Goal: Task Accomplishment & Management: Complete application form

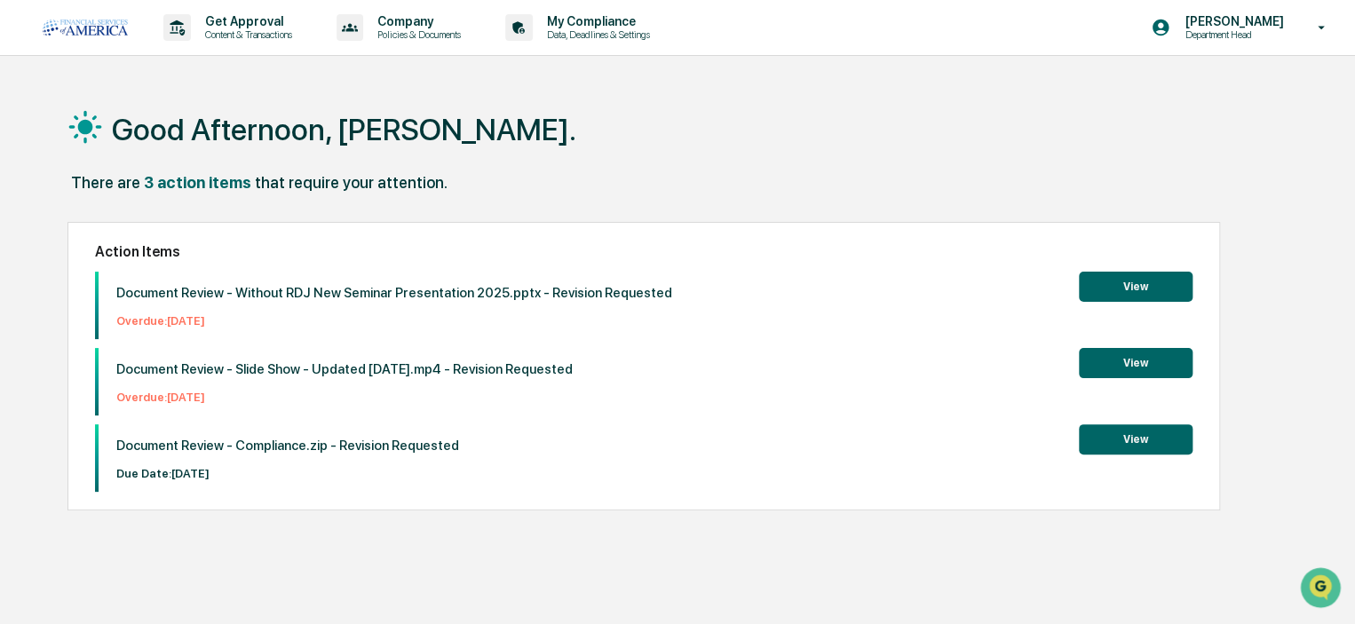
click at [226, 28] on p "Content & Transactions" at bounding box center [246, 34] width 110 height 12
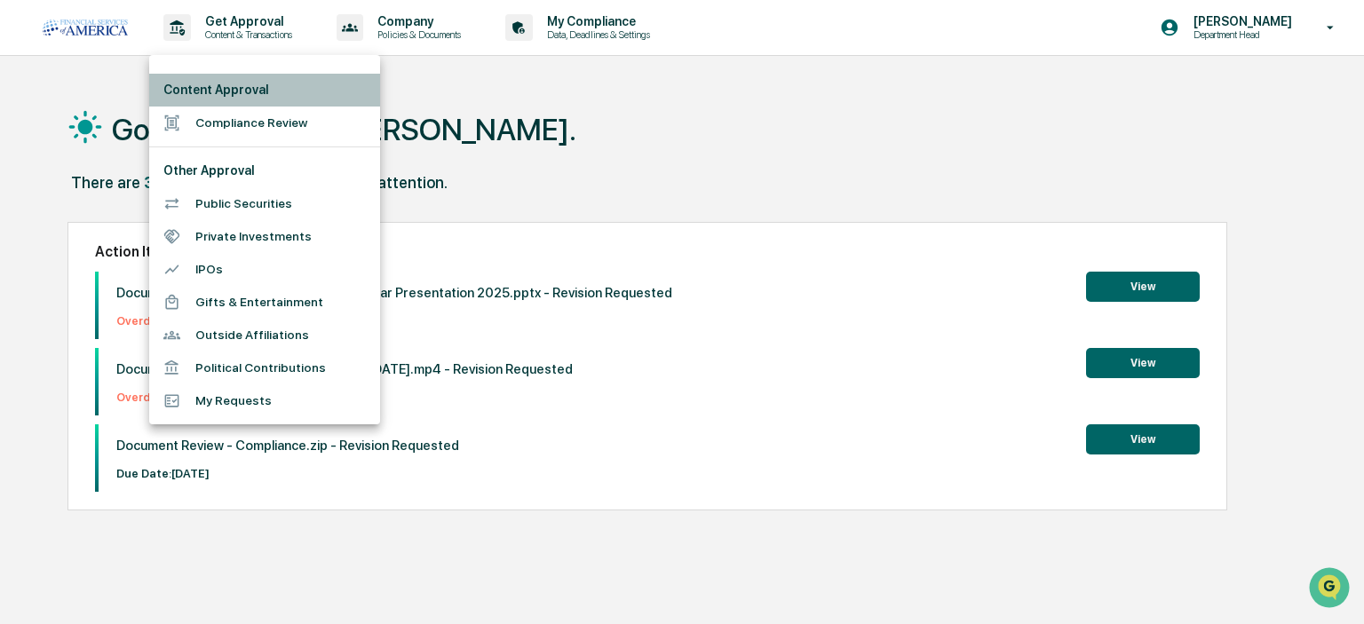
click at [192, 87] on li "Content Approval" at bounding box center [264, 90] width 231 height 33
click at [218, 119] on li "Compliance Review" at bounding box center [264, 123] width 231 height 33
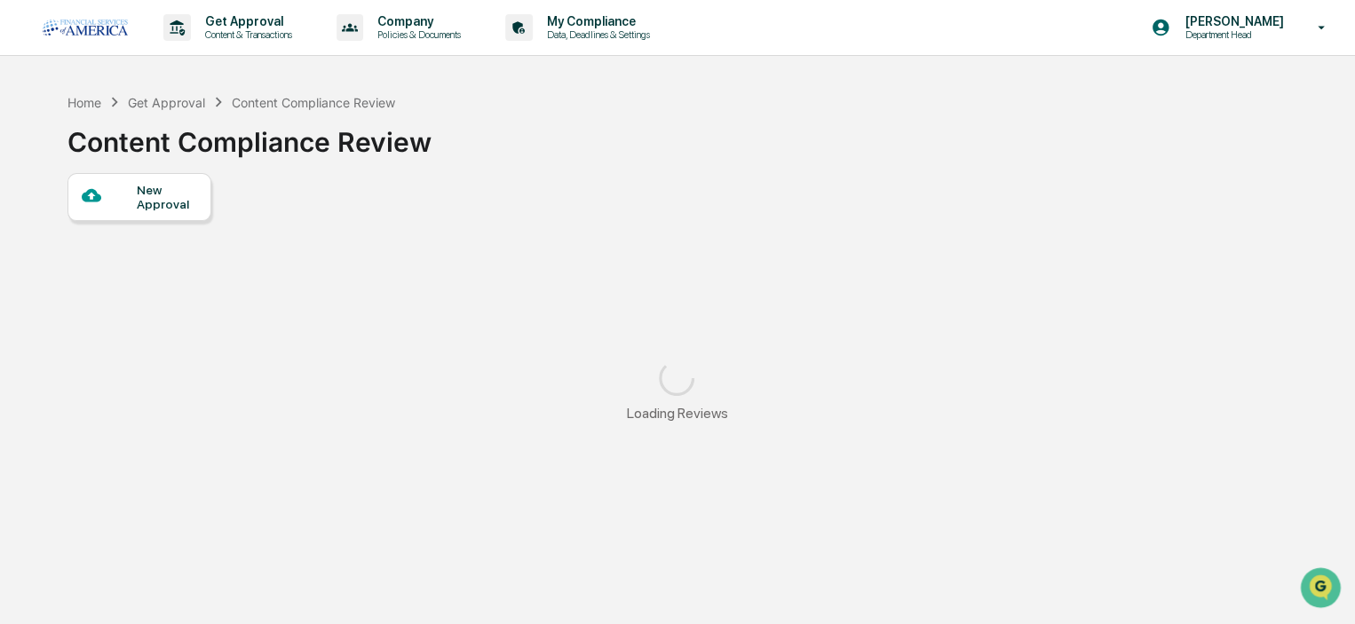
click at [193, 201] on div "New Approval" at bounding box center [166, 197] width 59 height 28
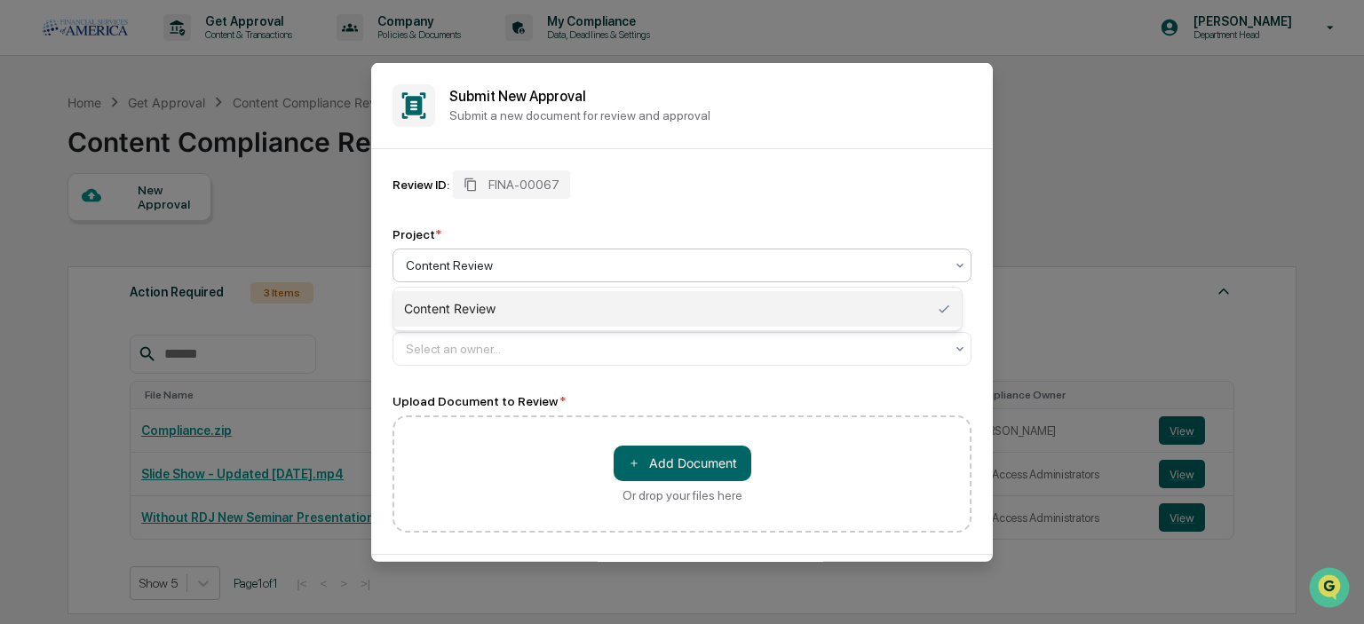
click at [535, 258] on div at bounding box center [675, 265] width 538 height 18
click at [433, 349] on div at bounding box center [675, 348] width 538 height 18
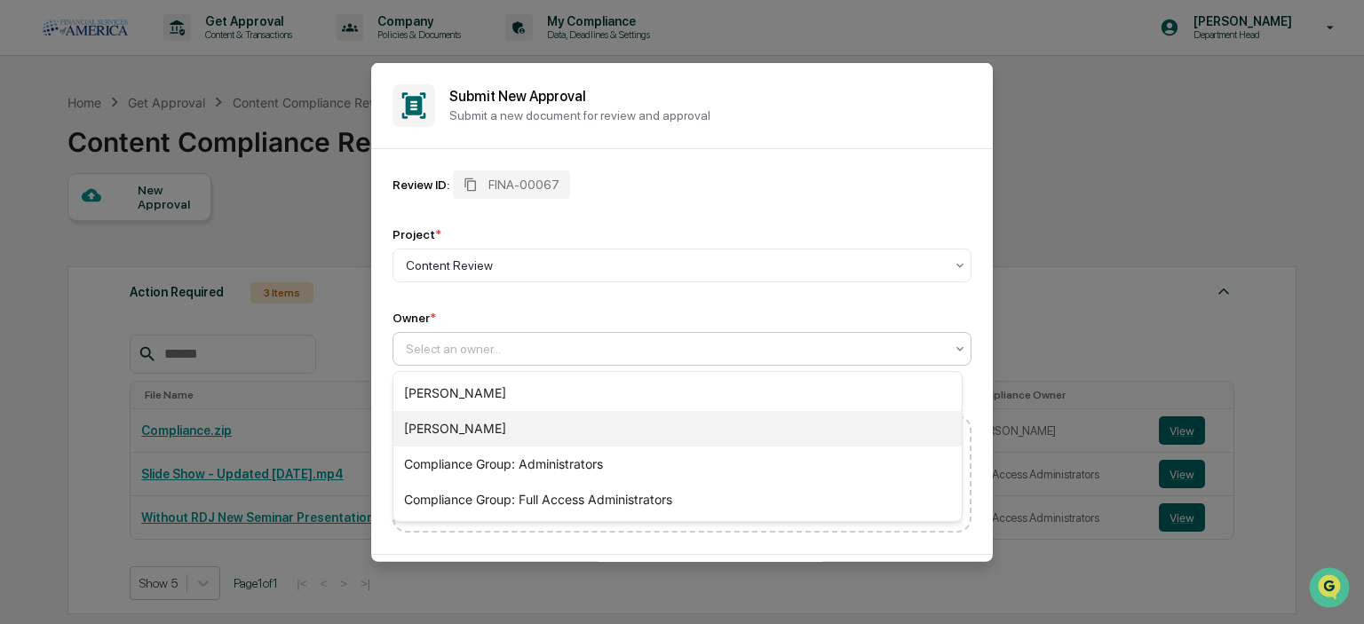
click at [452, 429] on div "[PERSON_NAME]" at bounding box center [677, 429] width 568 height 36
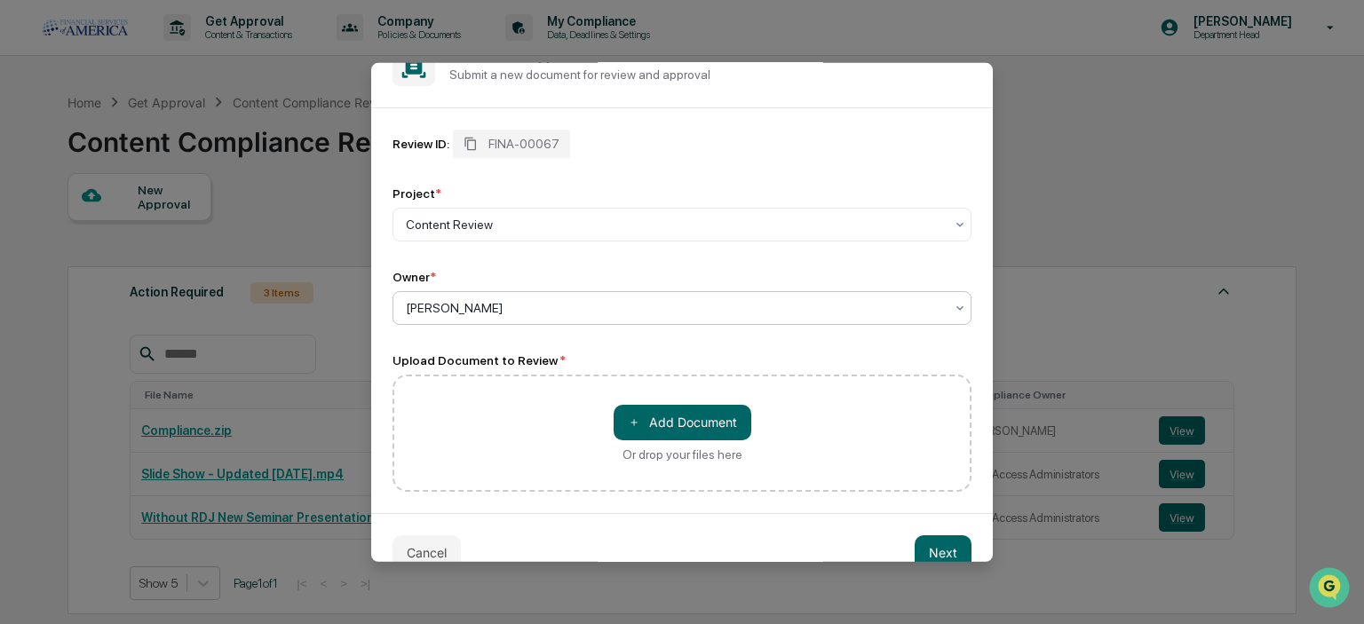
scroll to position [73, 0]
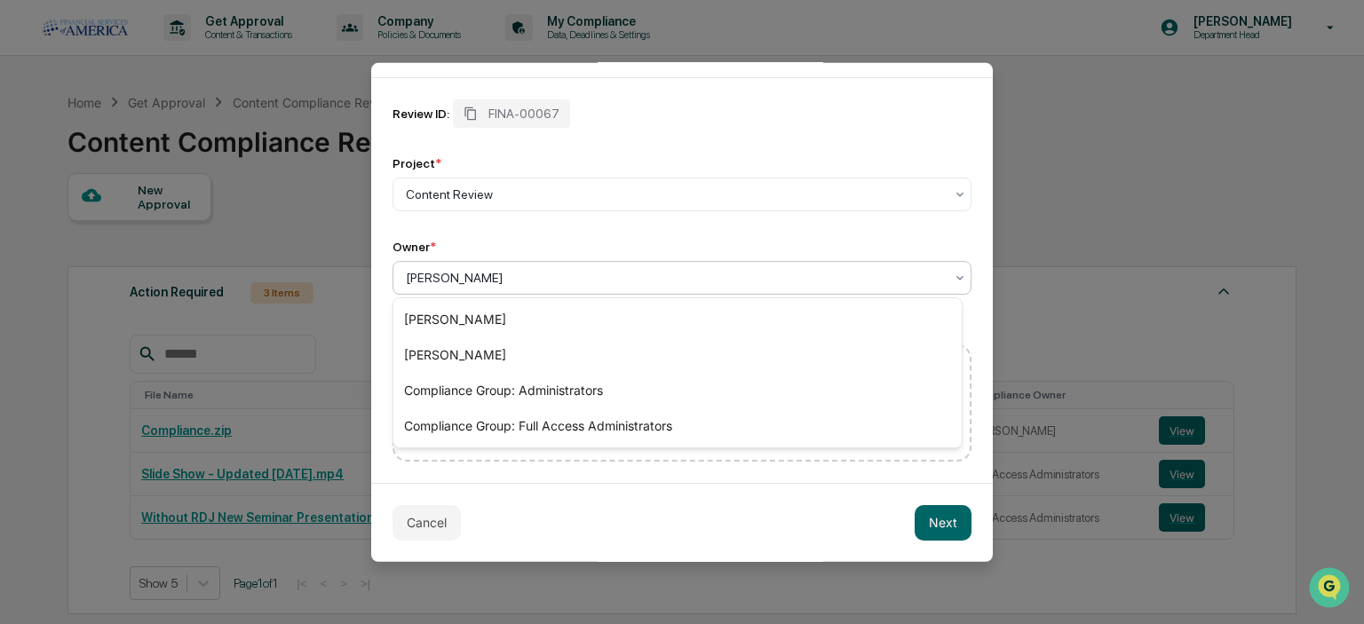
click at [425, 272] on div at bounding box center [675, 277] width 538 height 18
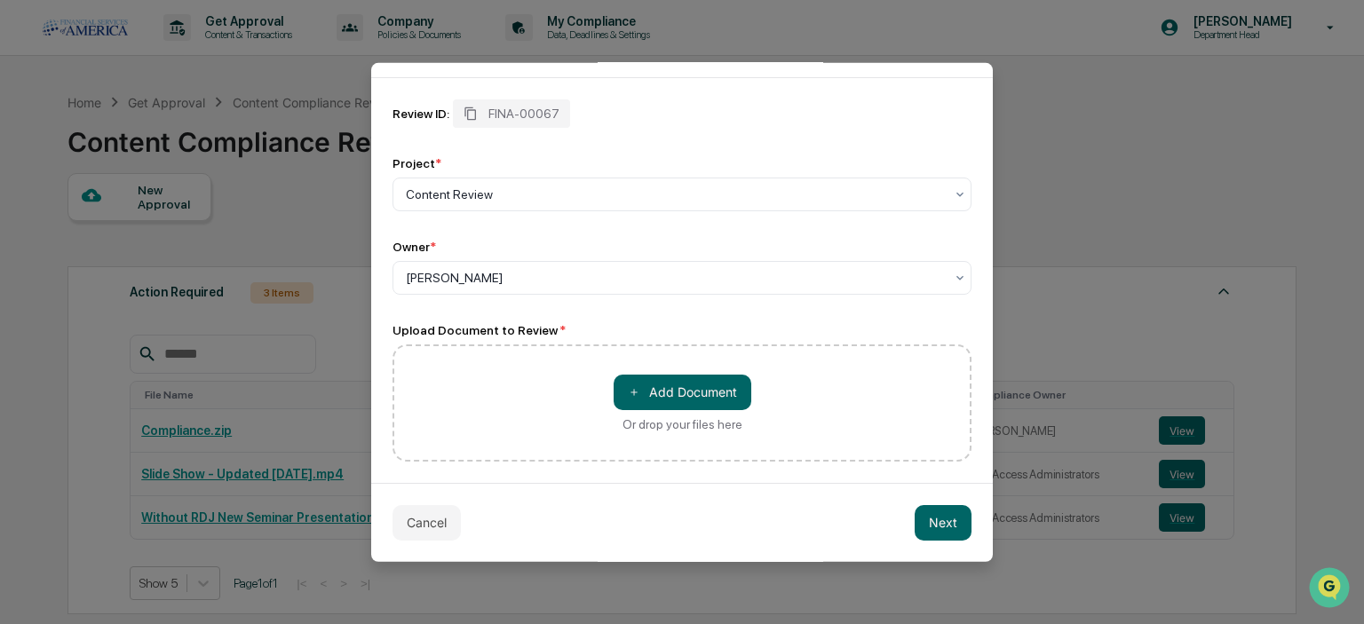
click at [472, 218] on div "Review ID: FINA-00067 Project * Content Review Owner * [PERSON_NAME]" at bounding box center [682, 196] width 579 height 195
click at [661, 393] on button "＋ Add Document" at bounding box center [683, 392] width 138 height 36
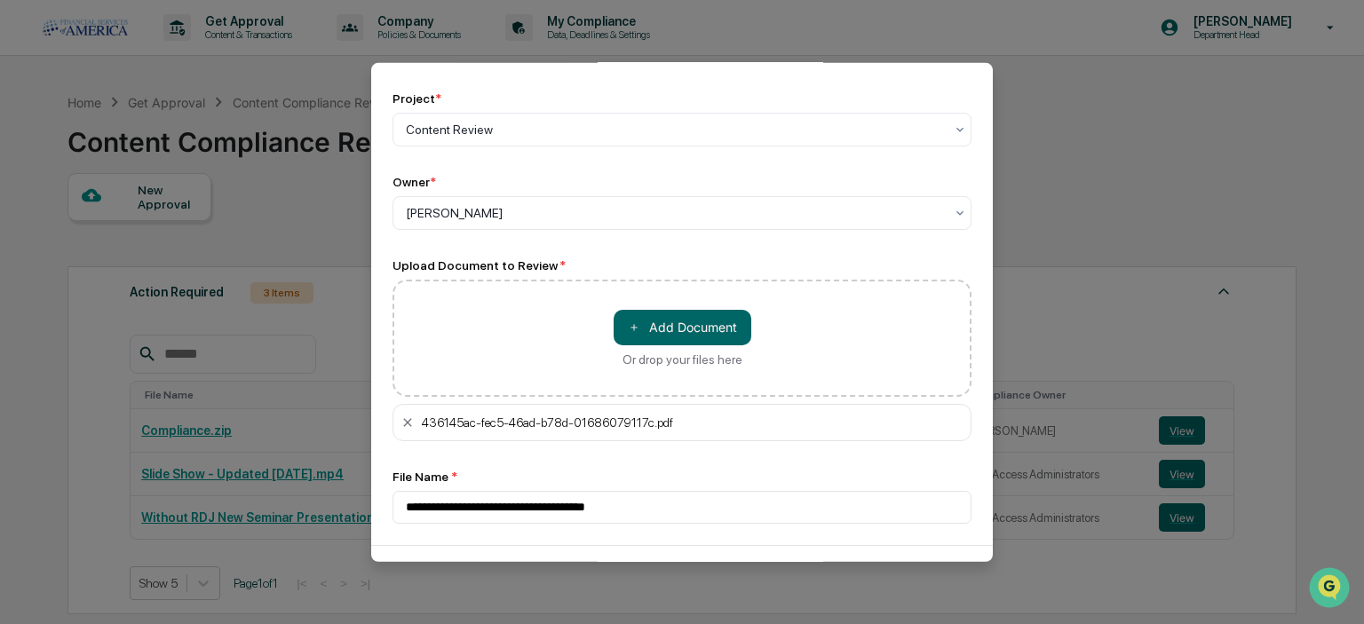
scroll to position [162, 0]
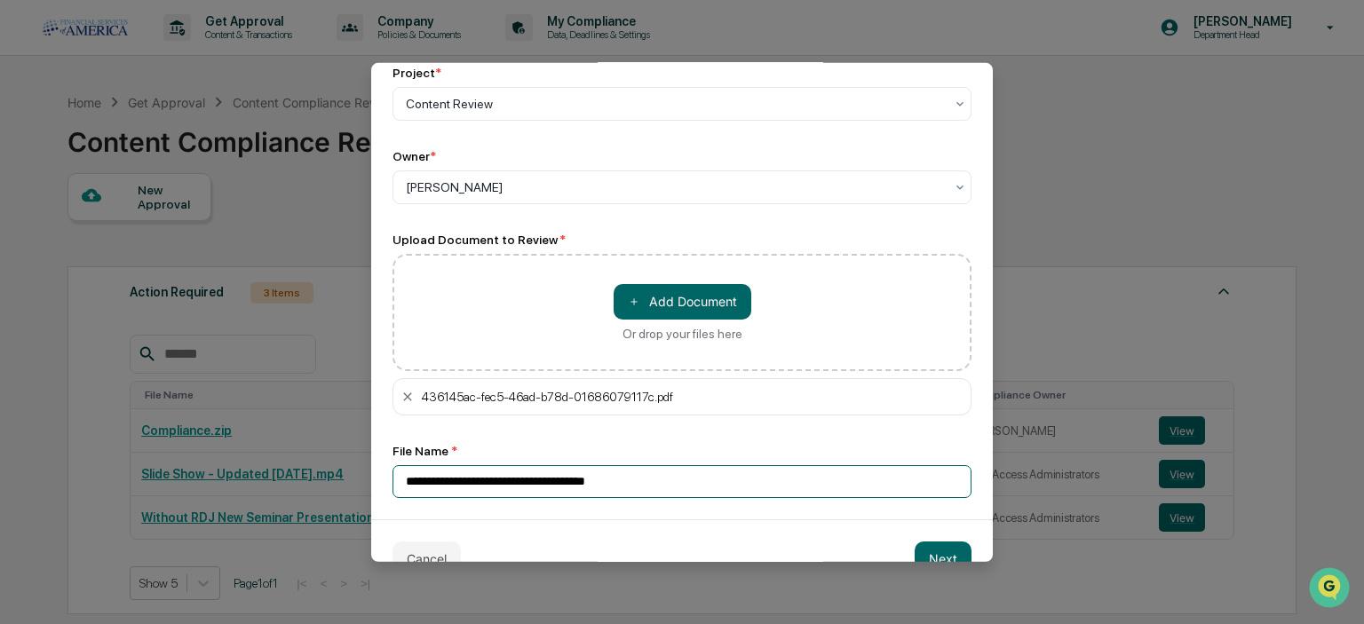
click at [451, 481] on input "**********" at bounding box center [682, 480] width 579 height 33
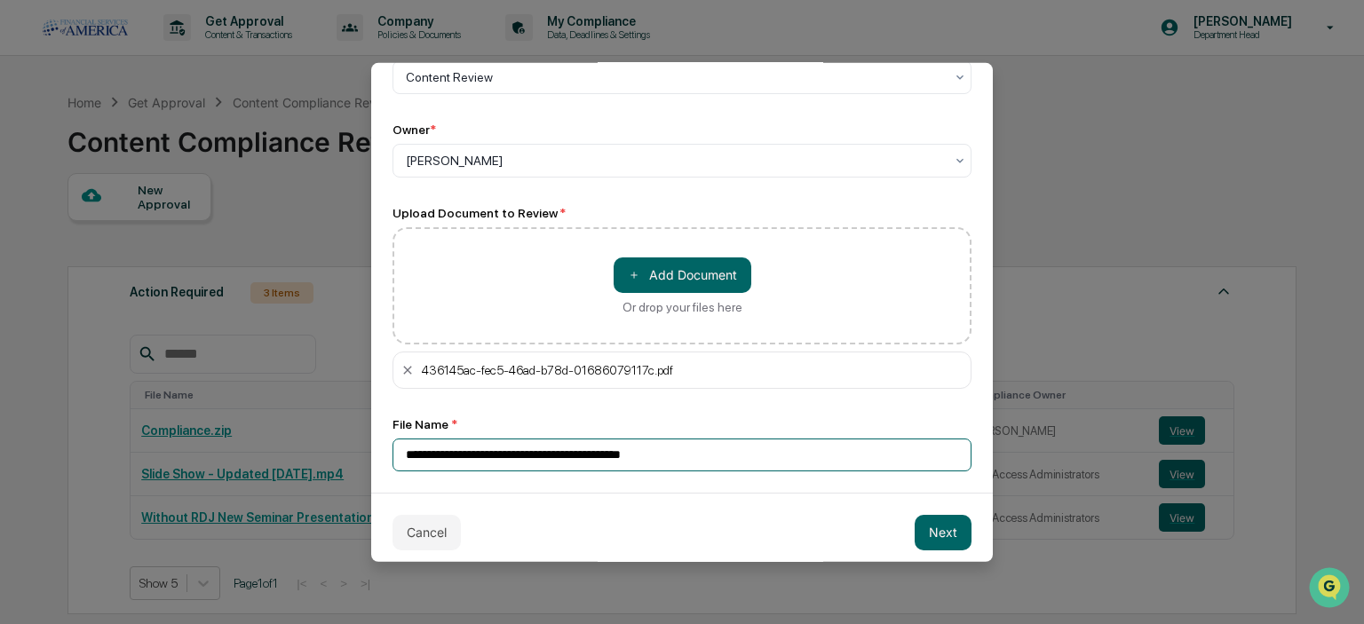
scroll to position [202, 0]
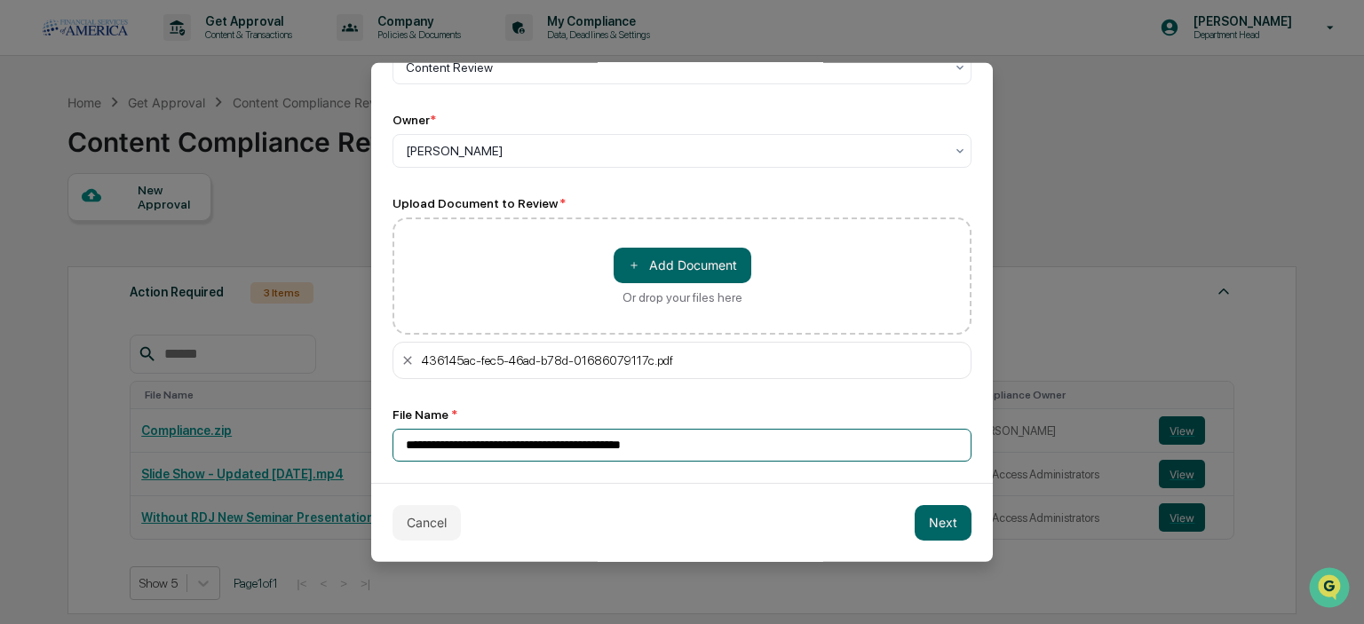
type input "**********"
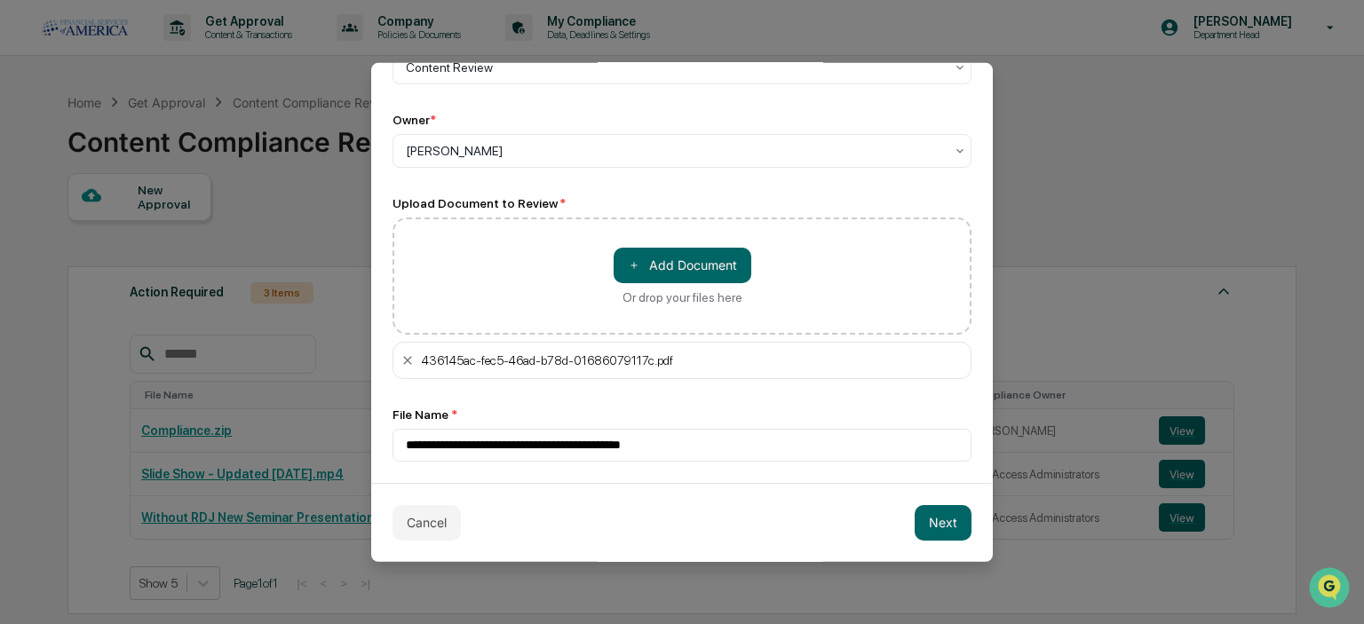
click at [930, 513] on button "Next" at bounding box center [943, 522] width 57 height 36
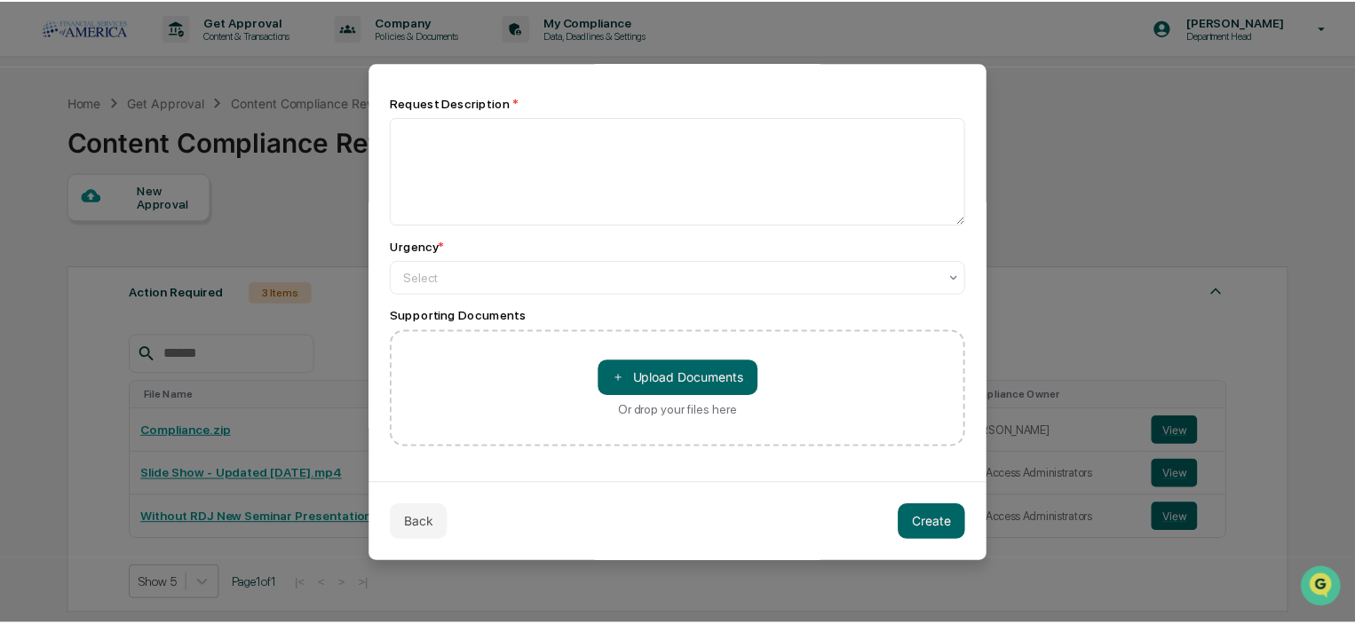
scroll to position [90, 0]
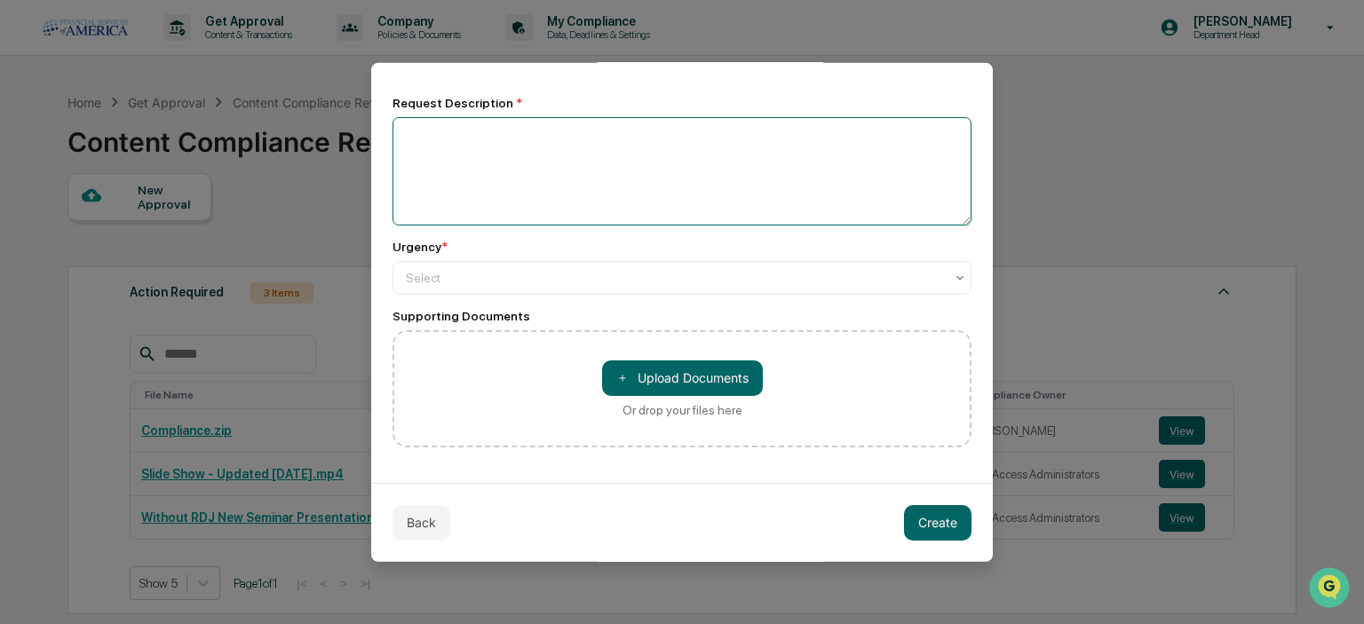
click at [449, 151] on textarea at bounding box center [682, 170] width 579 height 108
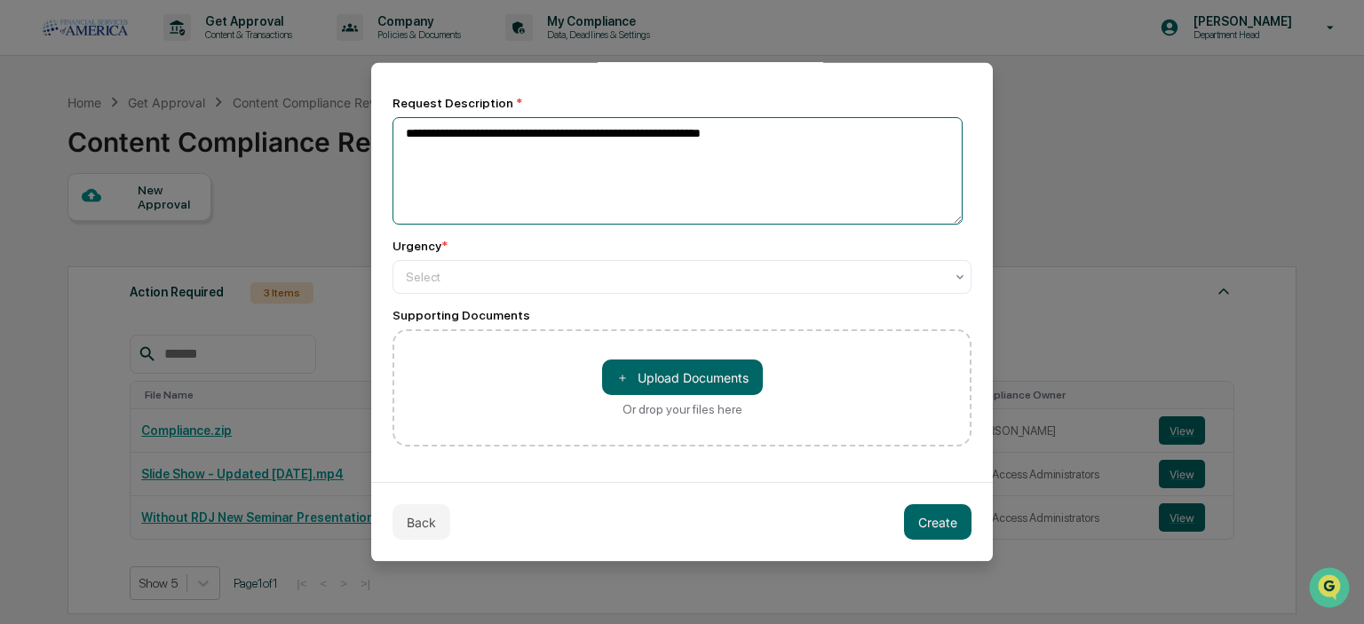
type textarea "**********"
click at [451, 274] on div at bounding box center [675, 277] width 538 height 18
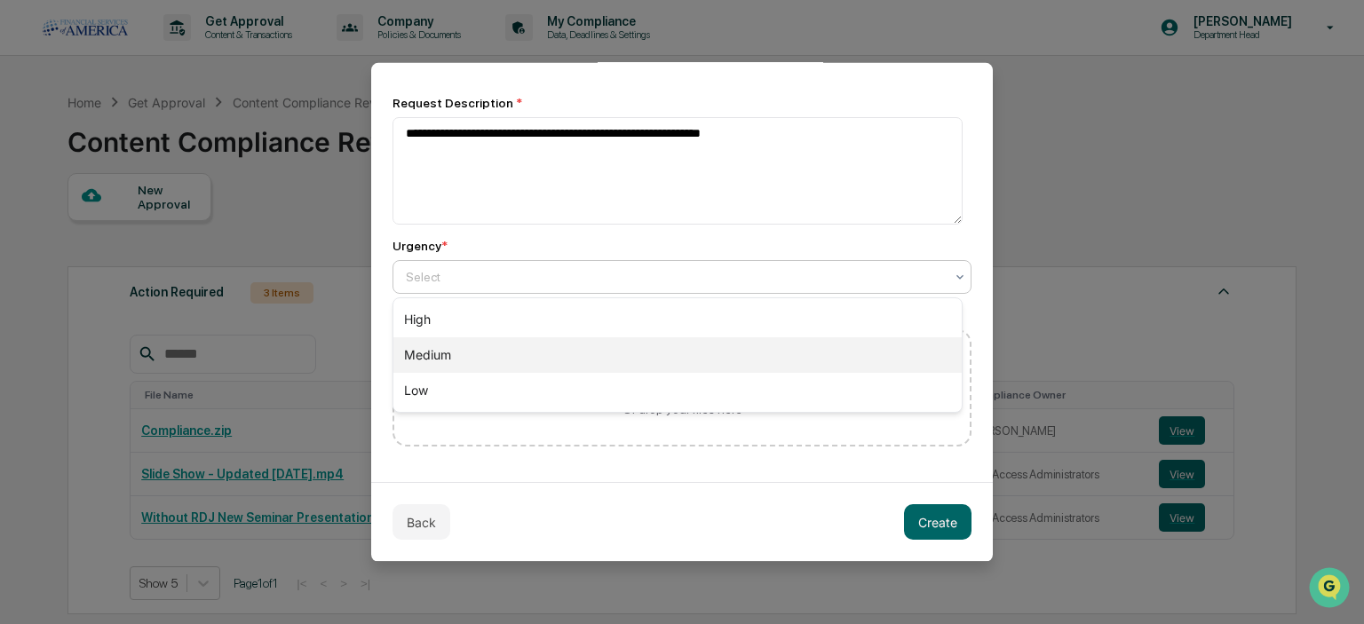
click at [458, 343] on div "Medium" at bounding box center [677, 355] width 568 height 36
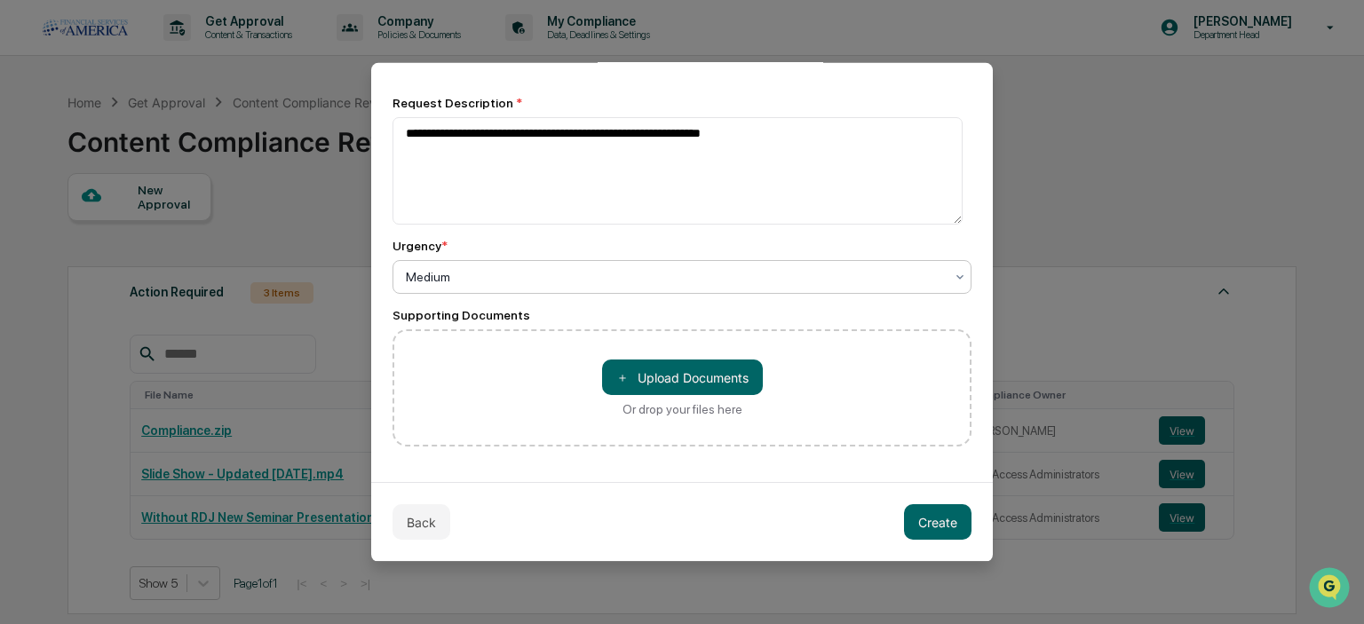
click at [929, 514] on button "Create" at bounding box center [937, 522] width 67 height 36
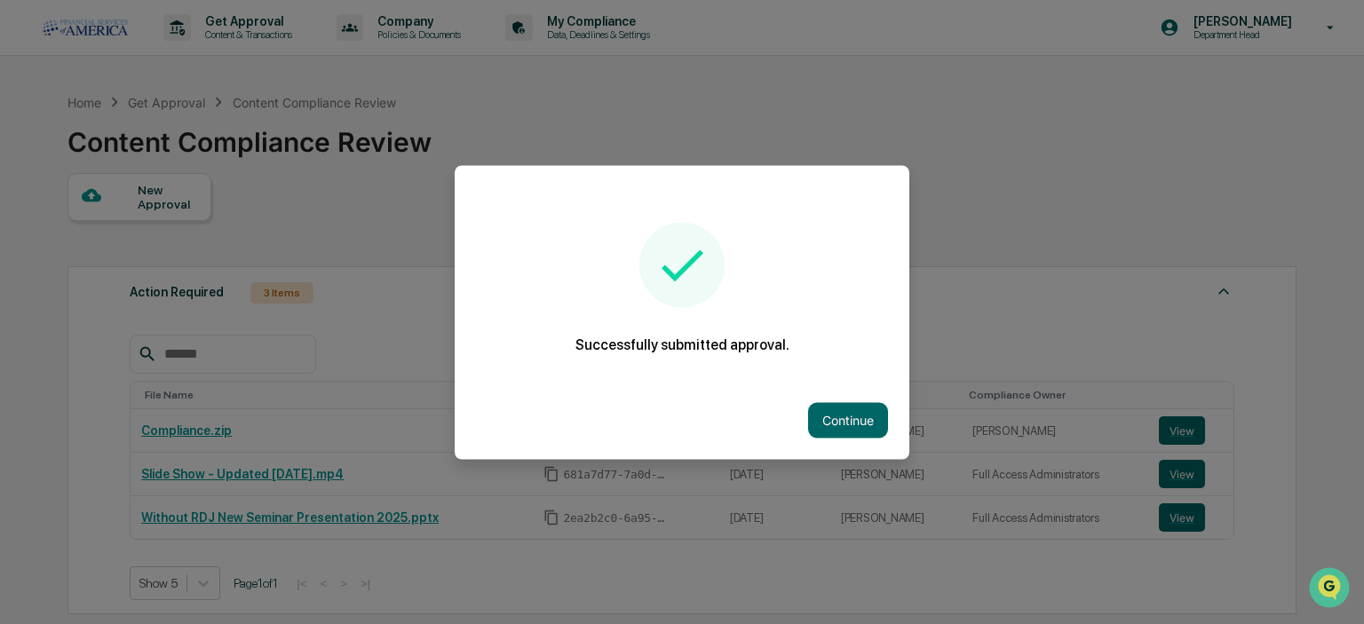
click at [838, 408] on button "Continue" at bounding box center [848, 420] width 80 height 36
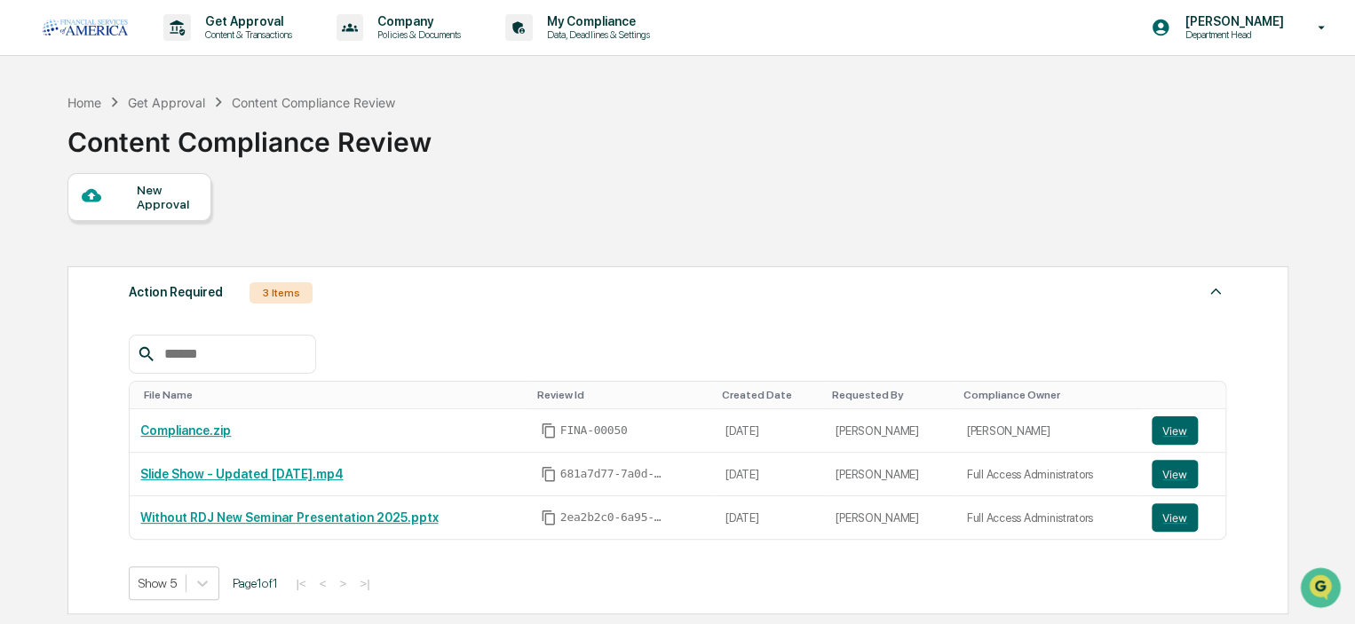
click at [513, 259] on div "Action Required 3 Items File Name Review Id Created Date Requested By Complianc…" at bounding box center [676, 551] width 1219 height 587
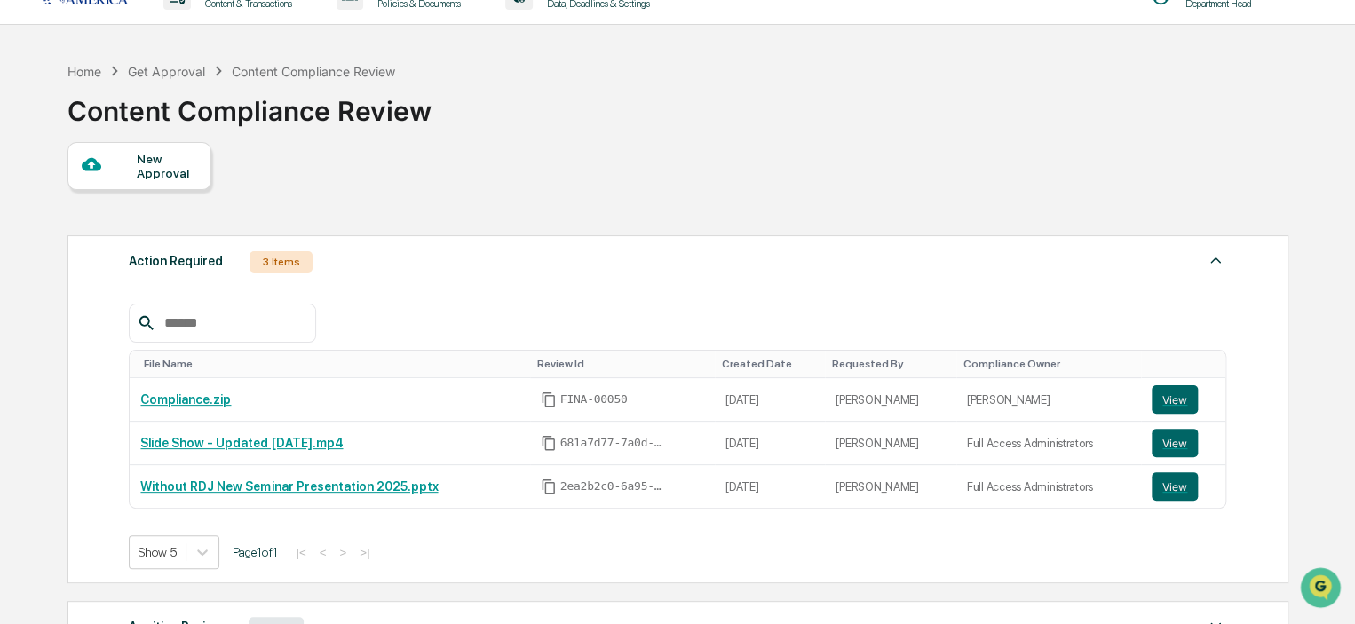
scroll to position [0, 0]
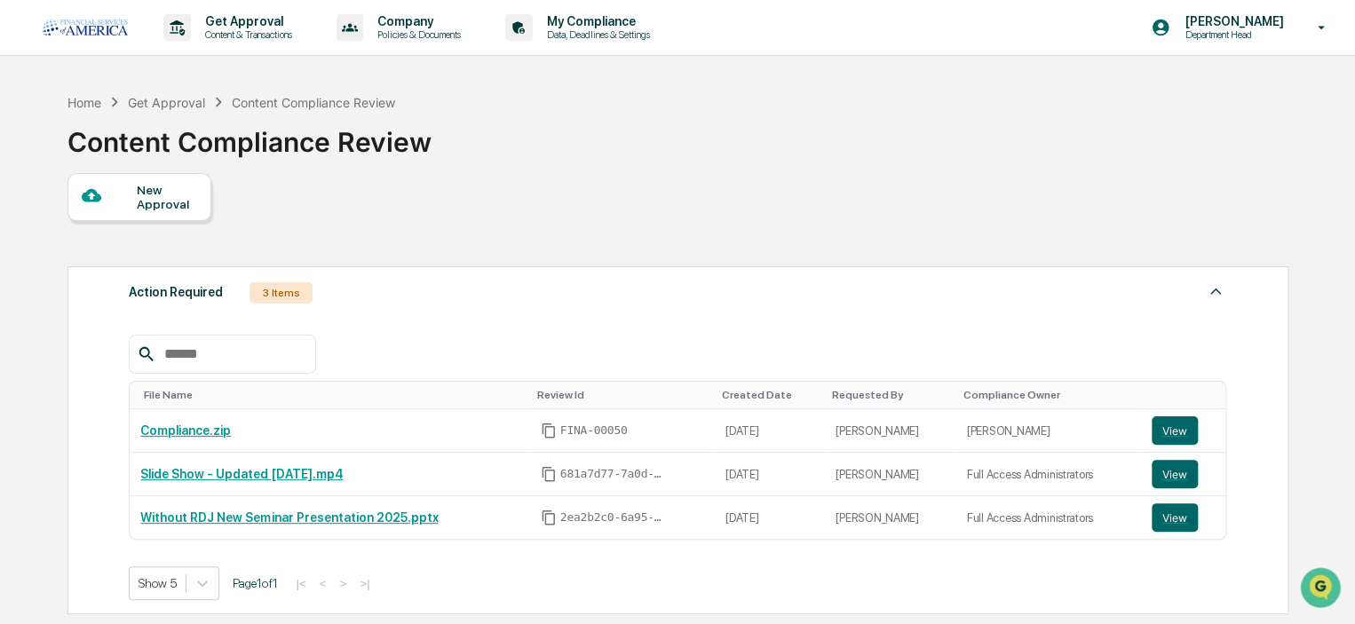
drag, startPoint x: 387, startPoint y: 194, endPoint x: 347, endPoint y: 168, distance: 48.0
click at [388, 196] on div "New Approval Action Required 3 Items File Name Review Id Created Date Requested…" at bounding box center [676, 508] width 1219 height 671
click at [322, 147] on div "Content Compliance Review" at bounding box center [249, 135] width 364 height 46
click at [320, 147] on div "Content Compliance Review" at bounding box center [249, 135] width 364 height 46
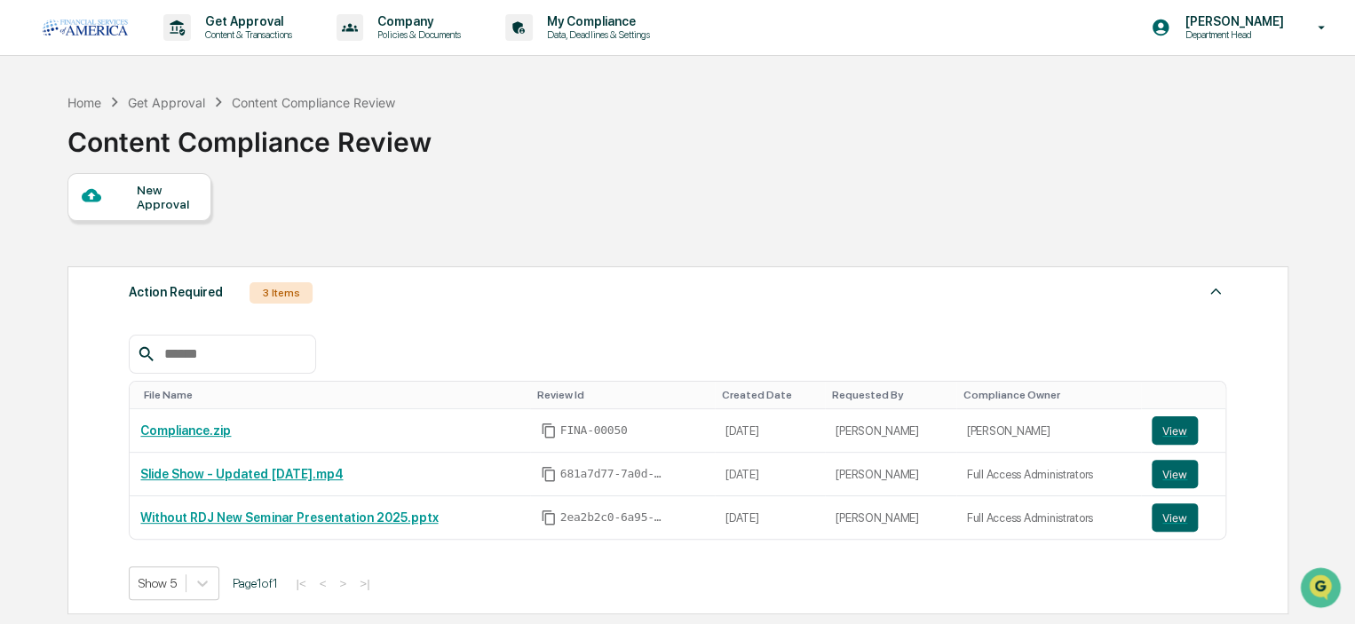
click at [91, 130] on div "Content Compliance Review" at bounding box center [249, 135] width 364 height 46
click at [91, 109] on div "Home Get Approval Content Compliance Review" at bounding box center [231, 102] width 329 height 20
click at [346, 147] on div "Content Compliance Review" at bounding box center [249, 135] width 364 height 46
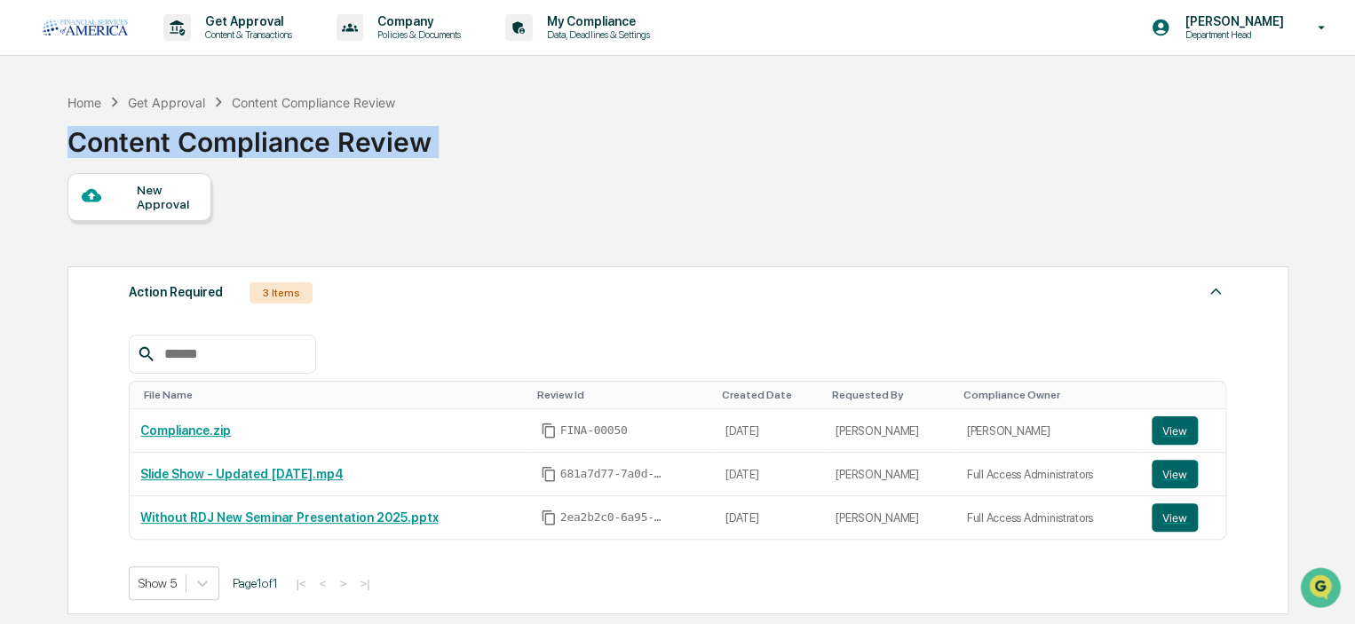
click at [346, 147] on div "Content Compliance Review" at bounding box center [249, 135] width 364 height 46
